Goal: Use online tool/utility: Use online tool/utility

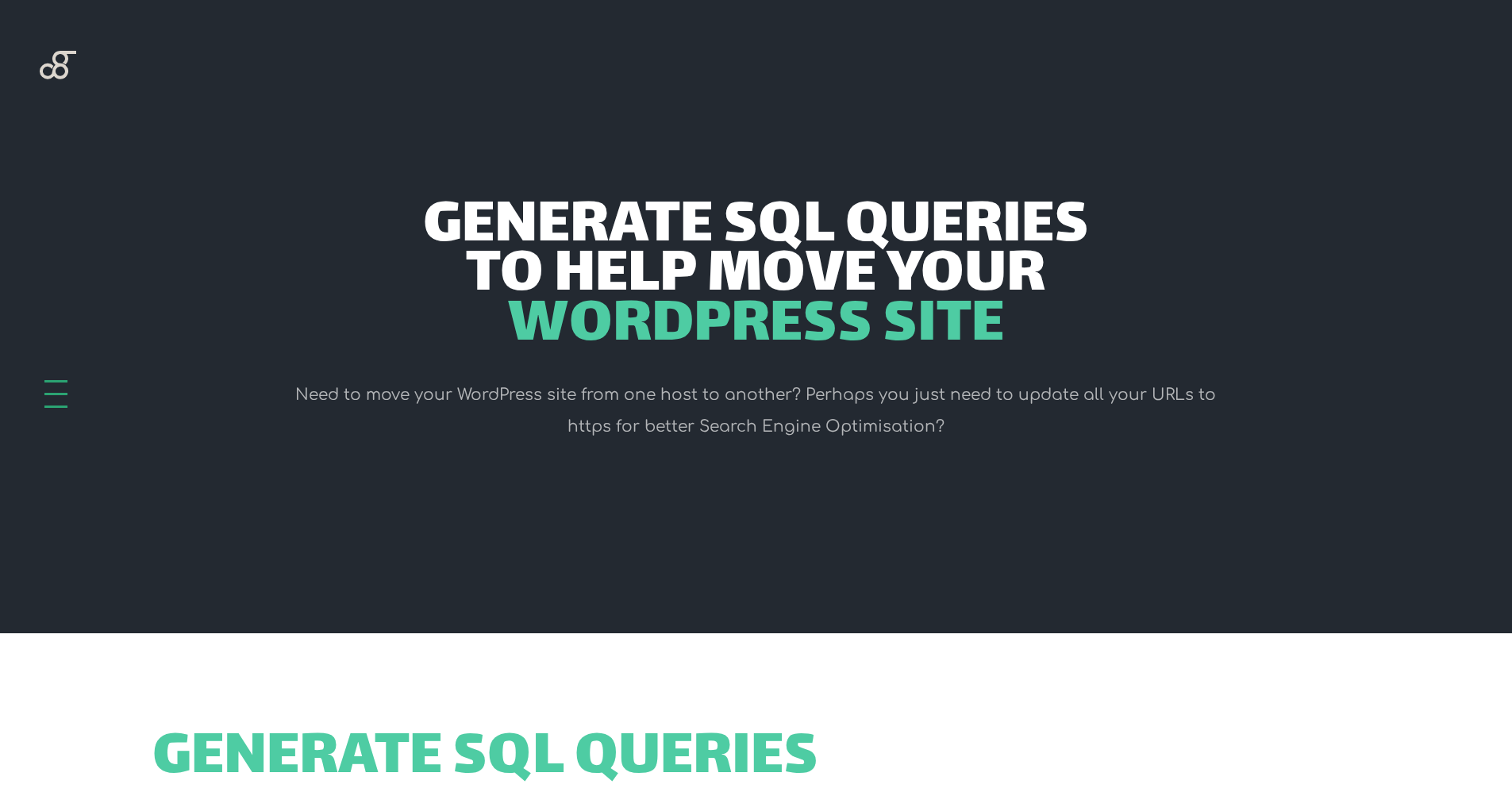
scroll to position [571, 0]
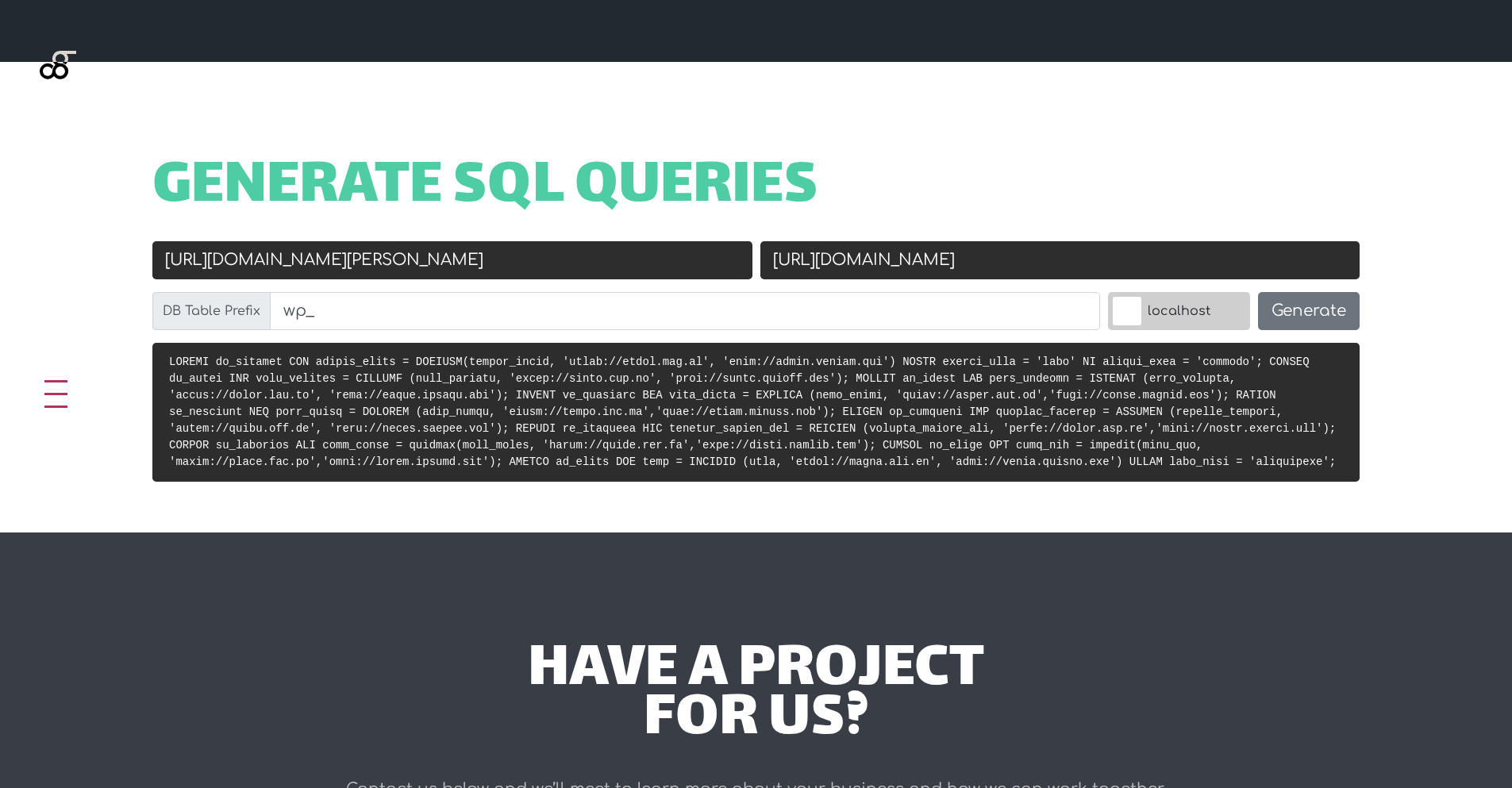
type input "[URL][DOMAIN_NAME][PERSON_NAME]"
click at [905, 269] on input "[URL][DOMAIN_NAME]" at bounding box center [1060, 260] width 600 height 38
click at [909, 289] on div "New URL [URL][DOMAIN_NAME]" at bounding box center [1060, 266] width 608 height 51
drag, startPoint x: 981, startPoint y: 271, endPoint x: 859, endPoint y: 270, distance: 122.0
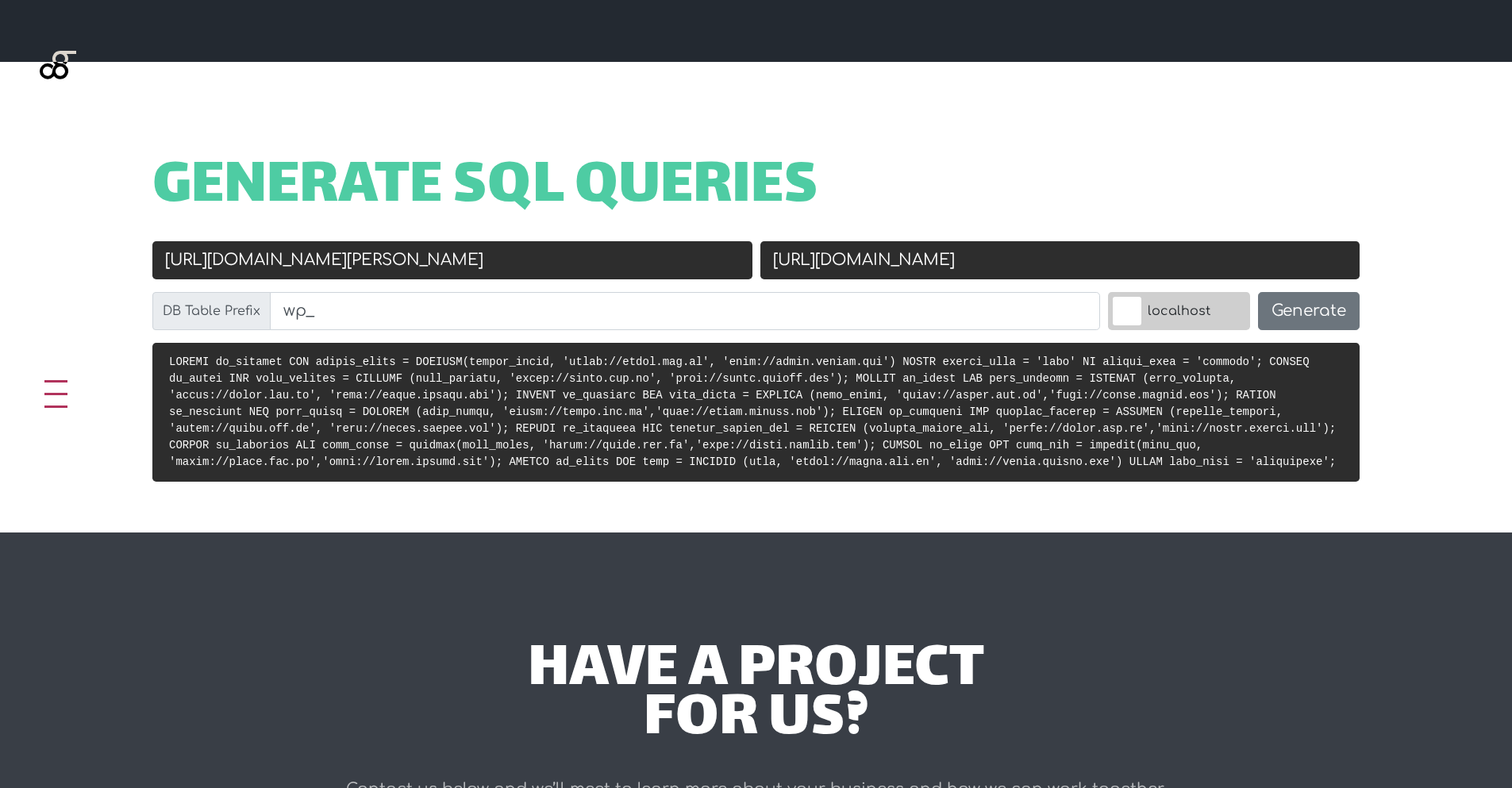
click at [859, 270] on input "[URL][DOMAIN_NAME]" at bounding box center [1060, 260] width 600 height 38
click at [870, 270] on input "[URL][DOMAIN_NAME]" at bounding box center [1060, 260] width 600 height 38
click at [912, 265] on input "[URL][DOMAIN_NAME]" at bounding box center [1060, 260] width 600 height 38
paste input "santa-[PERSON_NAME].docker."
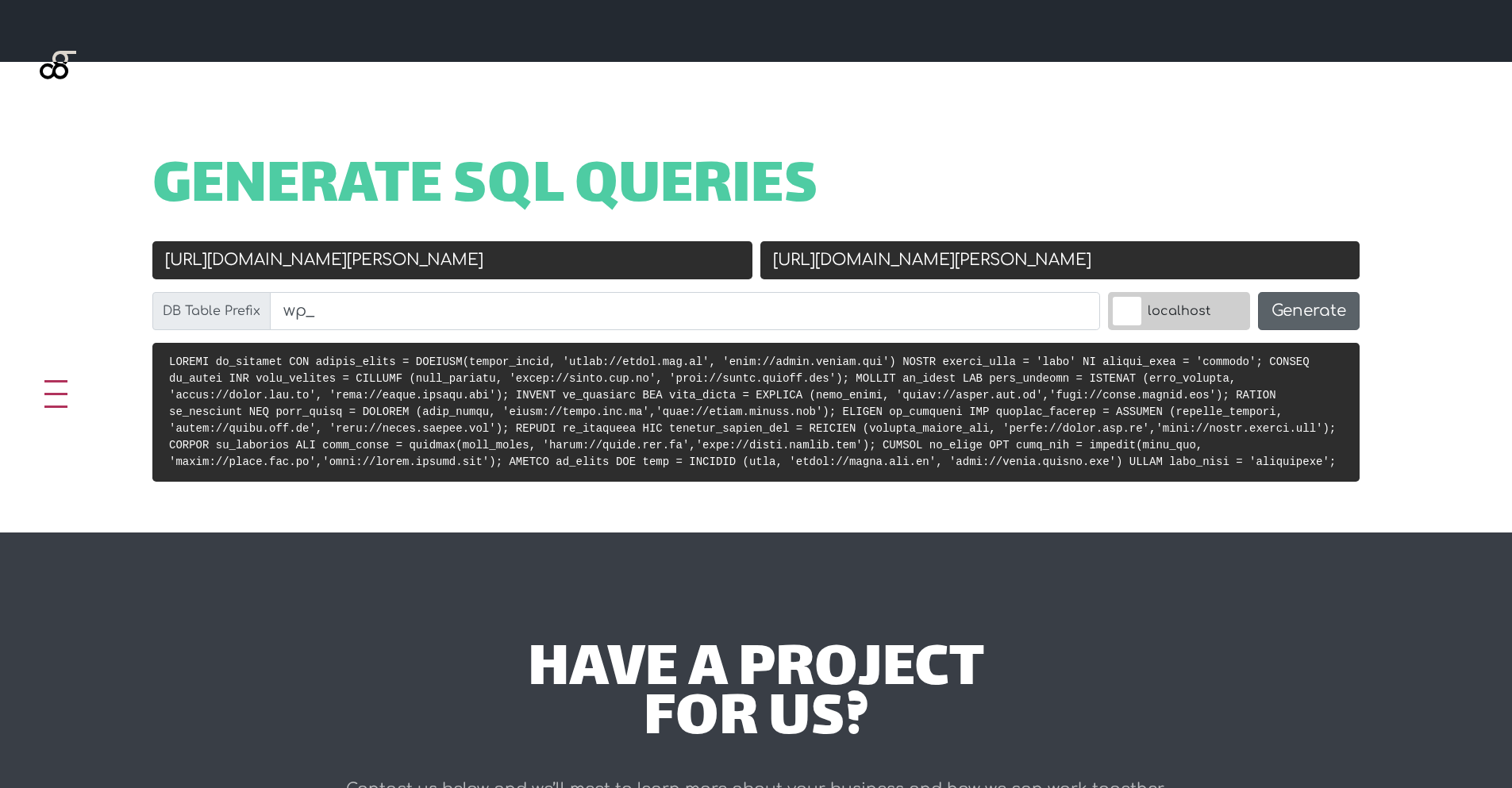
type input "[URL][DOMAIN_NAME][PERSON_NAME]"
click at [1332, 314] on button "Generate" at bounding box center [1308, 311] width 102 height 38
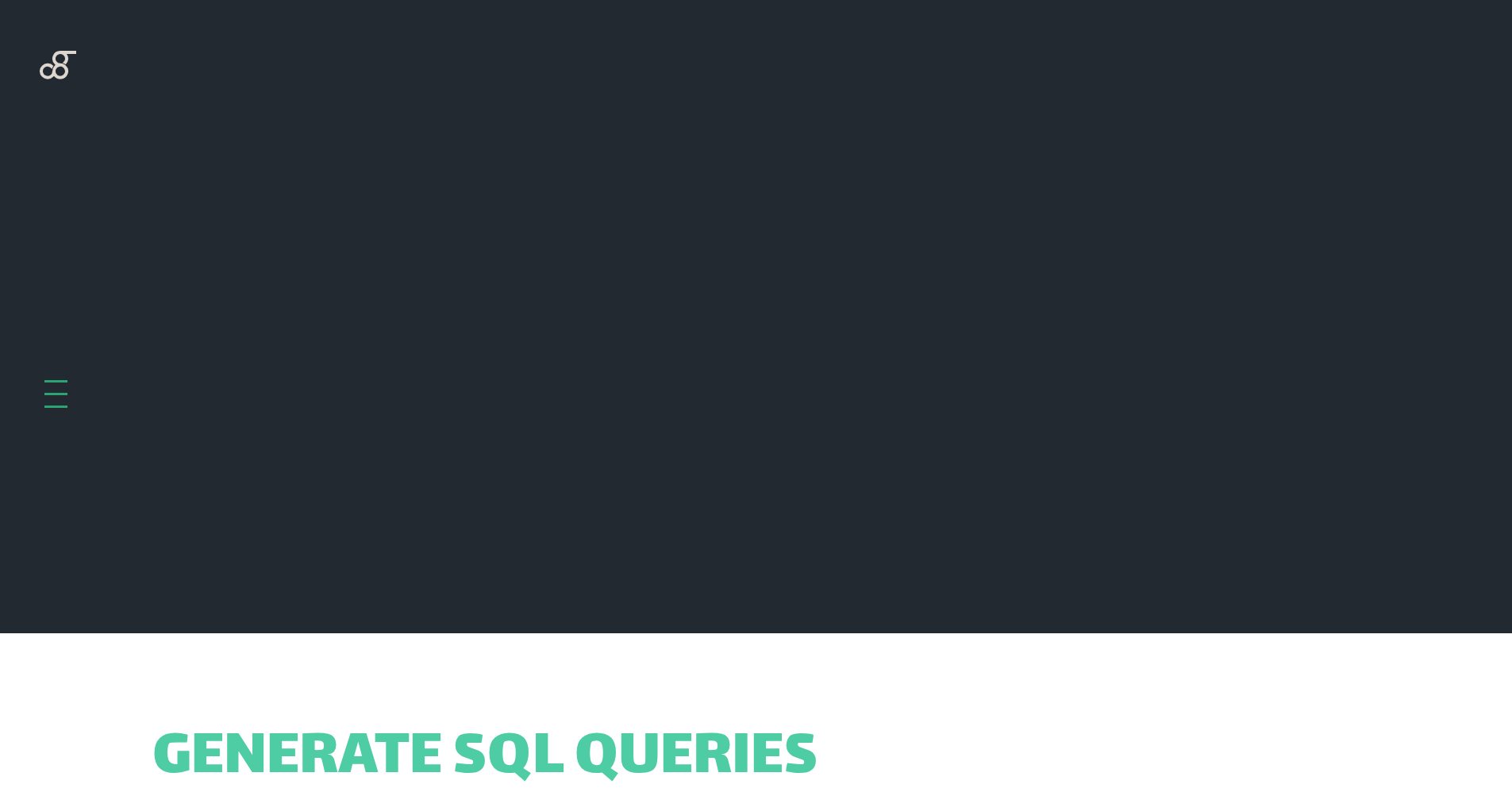
scroll to position [633, 0]
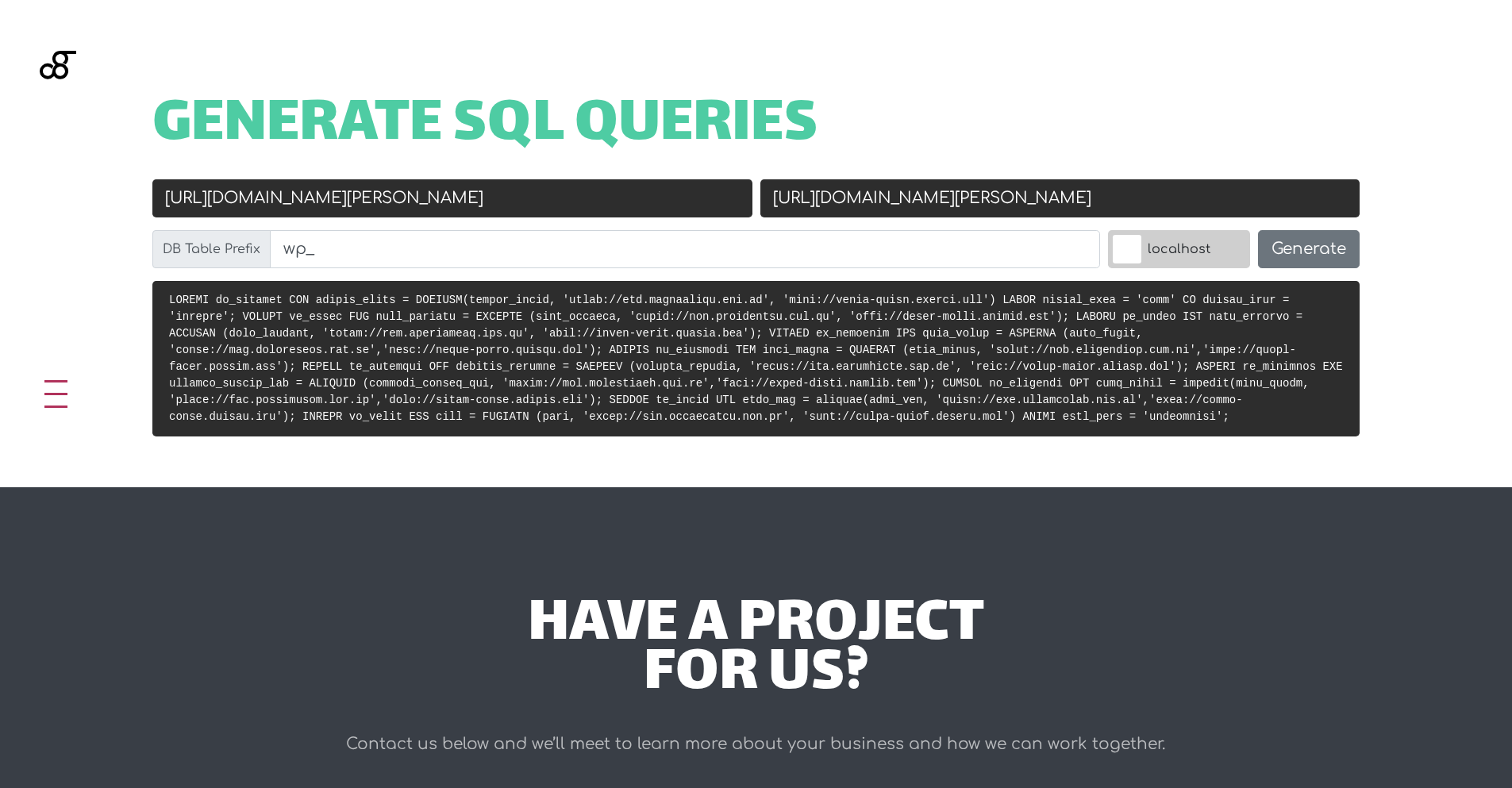
drag, startPoint x: 600, startPoint y: 356, endPoint x: 906, endPoint y: 92, distance: 404.1
click at [600, 356] on pre at bounding box center [756, 359] width 1207 height 155
